Goal: Information Seeking & Learning: Find specific fact

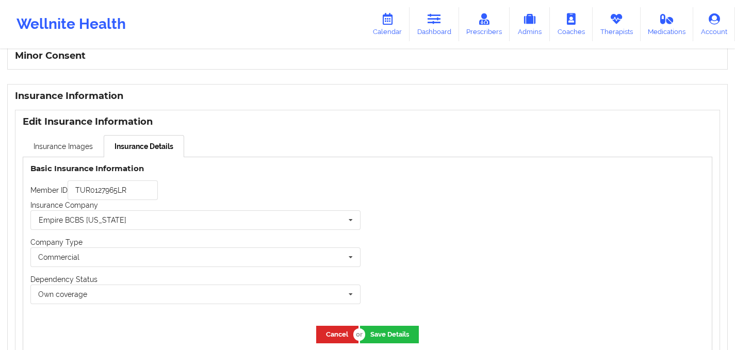
scroll to position [674, 0]
click at [442, 28] on link "Dashboard" at bounding box center [435, 24] width 50 height 34
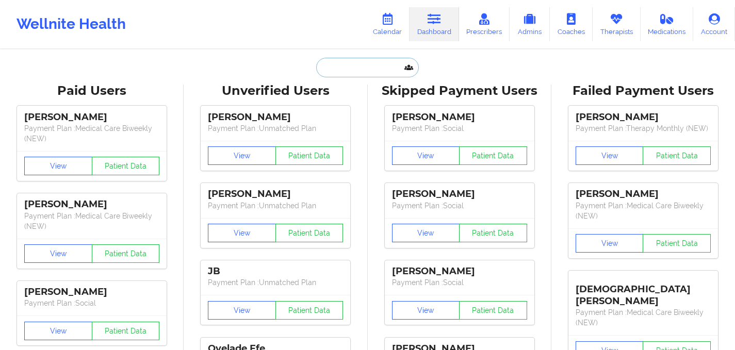
click at [378, 67] on input "text" at bounding box center [367, 68] width 102 height 20
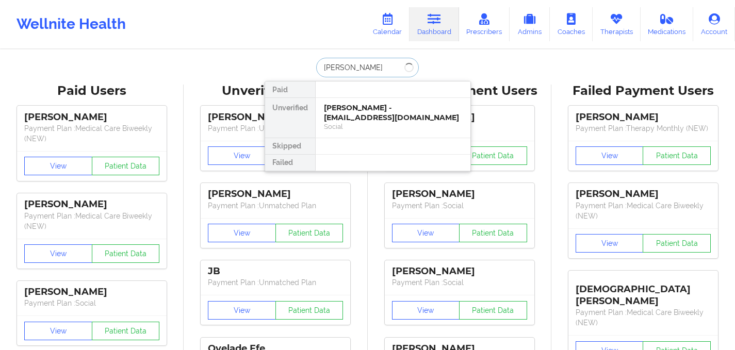
type input "[PERSON_NAME]"
click at [384, 118] on div "[PERSON_NAME] - [EMAIL_ADDRESS][DOMAIN_NAME]" at bounding box center [393, 112] width 138 height 19
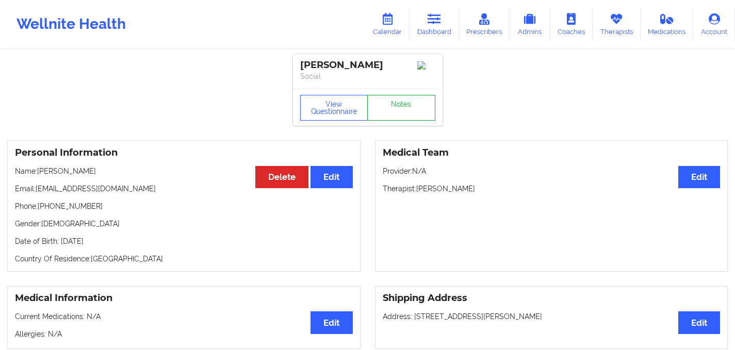
click at [406, 112] on link "Notes" at bounding box center [401, 108] width 68 height 26
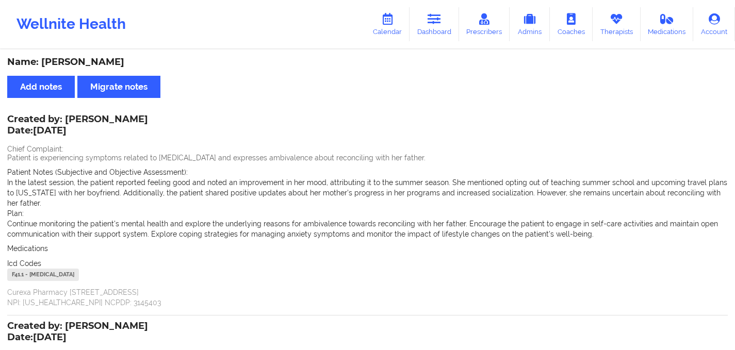
scroll to position [187, 0]
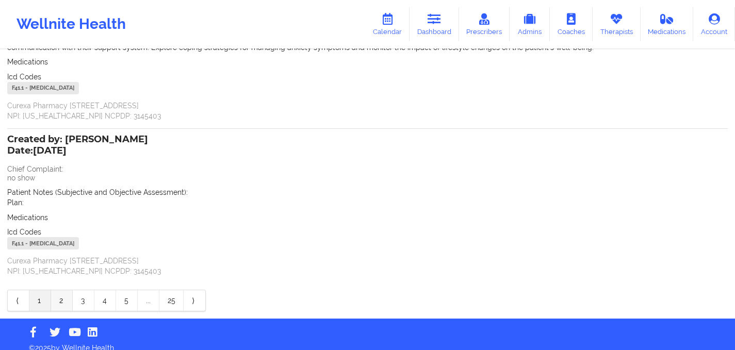
click at [62, 291] on link "2" at bounding box center [62, 301] width 22 height 21
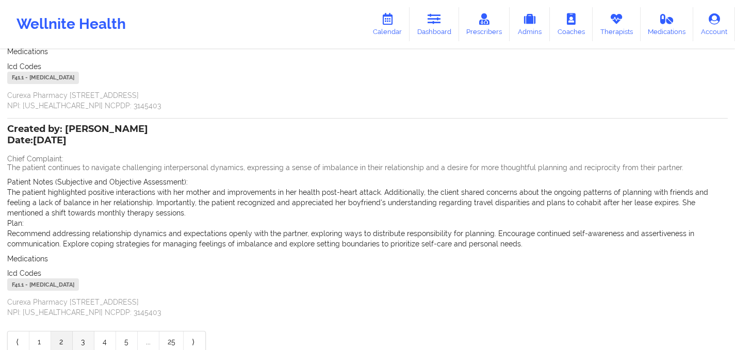
click at [77, 339] on link "3" at bounding box center [84, 342] width 22 height 21
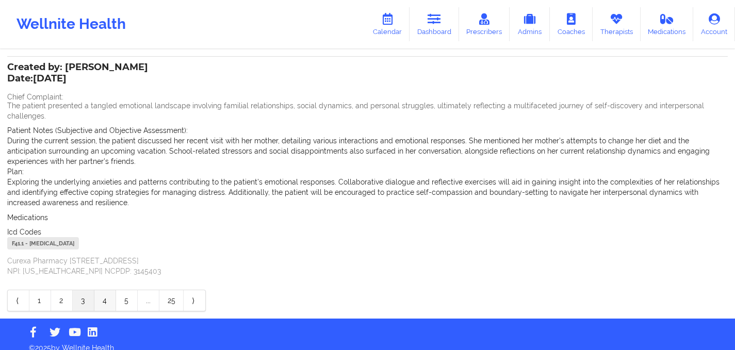
click at [94, 292] on link "4" at bounding box center [105, 301] width 22 height 21
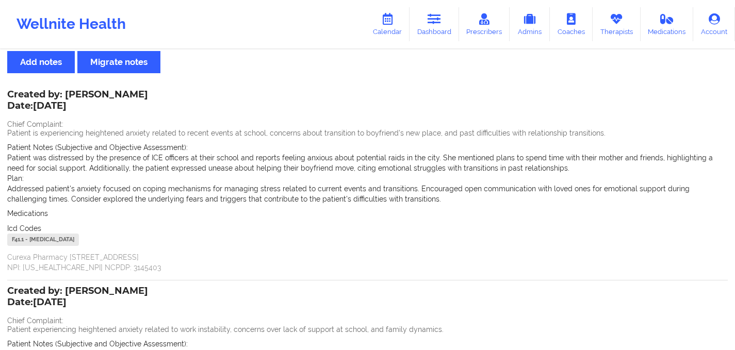
scroll to position [0, 0]
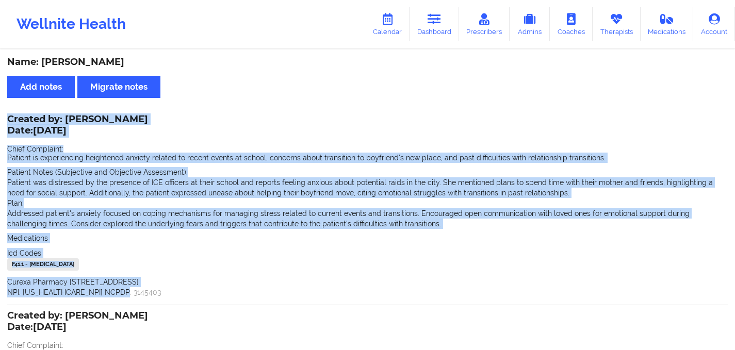
drag, startPoint x: 8, startPoint y: 118, endPoint x: 137, endPoint y: 298, distance: 220.8
click at [137, 298] on div "Created by: [PERSON_NAME] Date: [DATE] Chief Complaint: Patient is experiencing…" at bounding box center [367, 210] width 721 height 189
copy div "Created by: [PERSON_NAME] Date: [DATE] Chief Complaint: Patient is experiencing…"
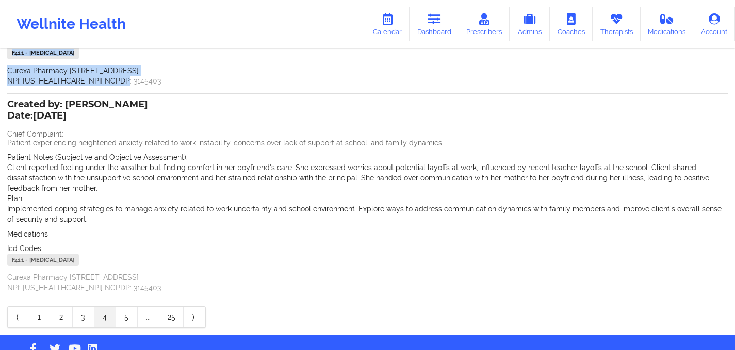
scroll to position [238, 0]
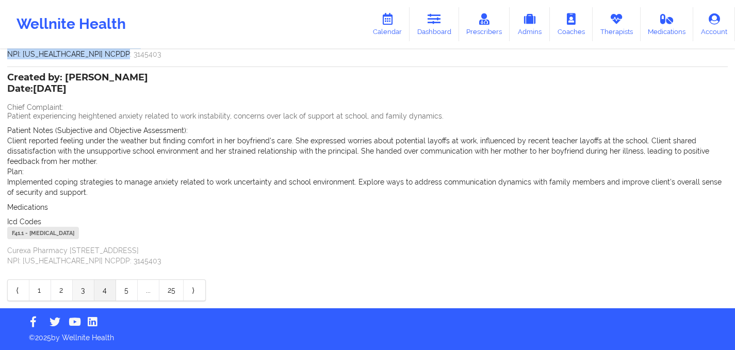
click at [83, 288] on link "3" at bounding box center [84, 290] width 22 height 21
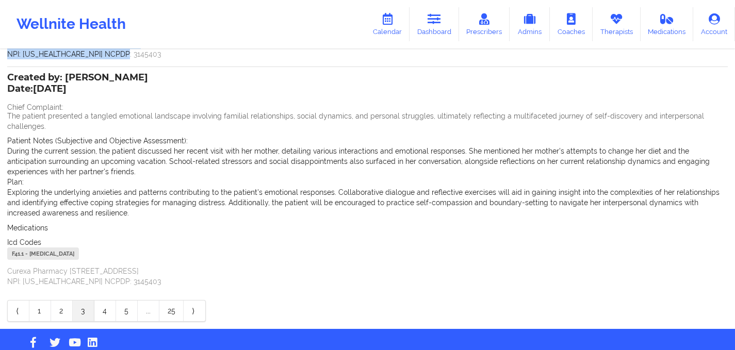
click at [77, 301] on link "3" at bounding box center [84, 311] width 22 height 21
click at [68, 301] on link "2" at bounding box center [62, 311] width 22 height 21
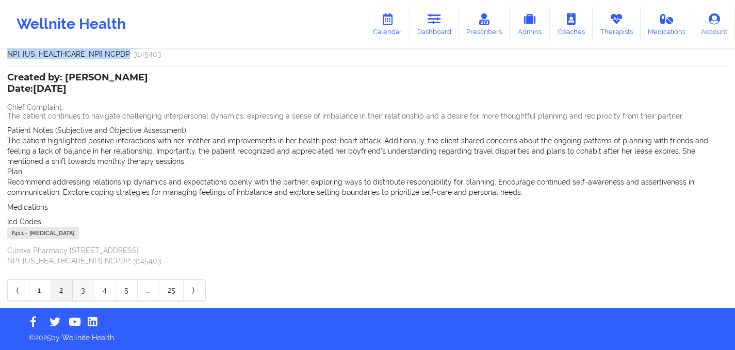
click at [82, 291] on link "3" at bounding box center [84, 290] width 22 height 21
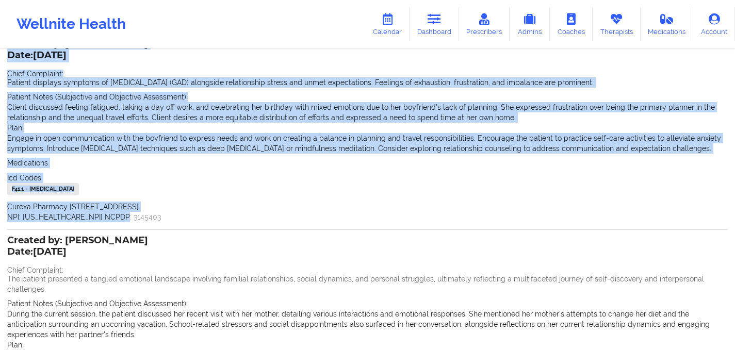
scroll to position [0, 0]
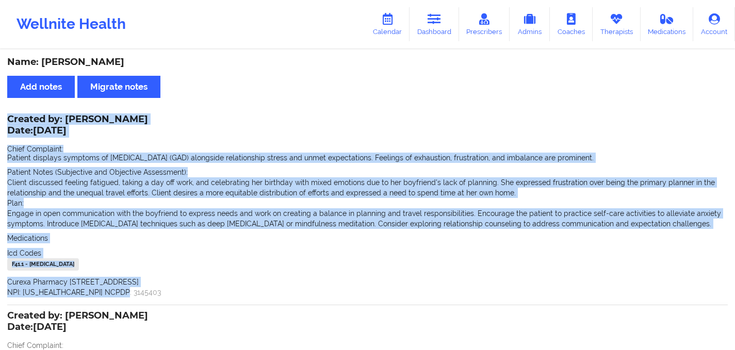
click at [166, 179] on p "Client discussed feeling fatigued, taking a day off work, and celebrating her b…" at bounding box center [367, 188] width 721 height 21
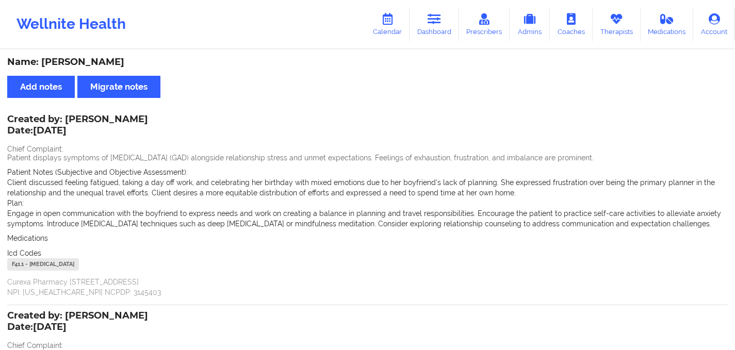
drag, startPoint x: 8, startPoint y: 116, endPoint x: 258, endPoint y: 285, distance: 301.0
click at [258, 285] on div "Created by: [PERSON_NAME] Date: [DATE] Chief Complaint: Patient displays sympto…" at bounding box center [367, 207] width 721 height 182
click at [250, 284] on p "Curexa Pharmacy [STREET_ADDRESS] NPI: [US_HEALTHCARE_NPI] NCPDP: 3145403" at bounding box center [367, 287] width 721 height 21
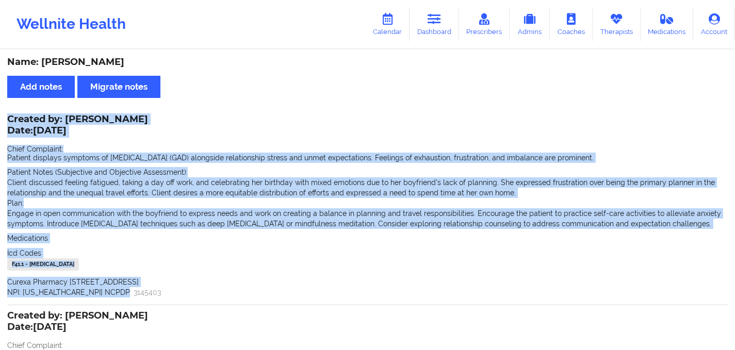
drag, startPoint x: 7, startPoint y: 113, endPoint x: 126, endPoint y: 297, distance: 219.9
click at [126, 297] on div "Name: [PERSON_NAME] Add notes Migrate notes Created by: [PERSON_NAME] Date: [DA…" at bounding box center [367, 309] width 735 height 517
copy div "Created by: [PERSON_NAME] Date: [DATE] Chief Complaint: Patient displays sympto…"
